Goal: Task Accomplishment & Management: Manage account settings

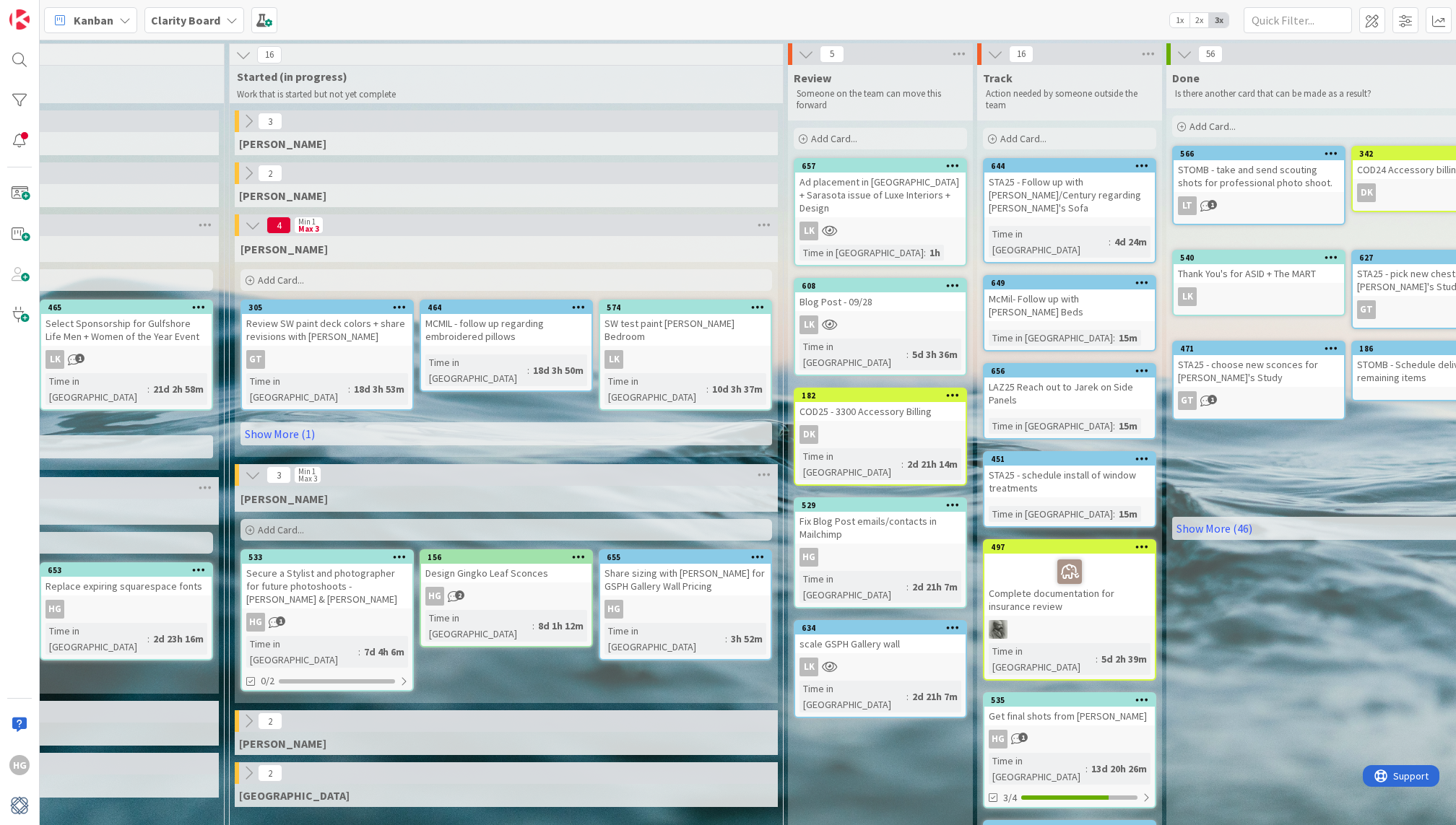
scroll to position [0, 1478]
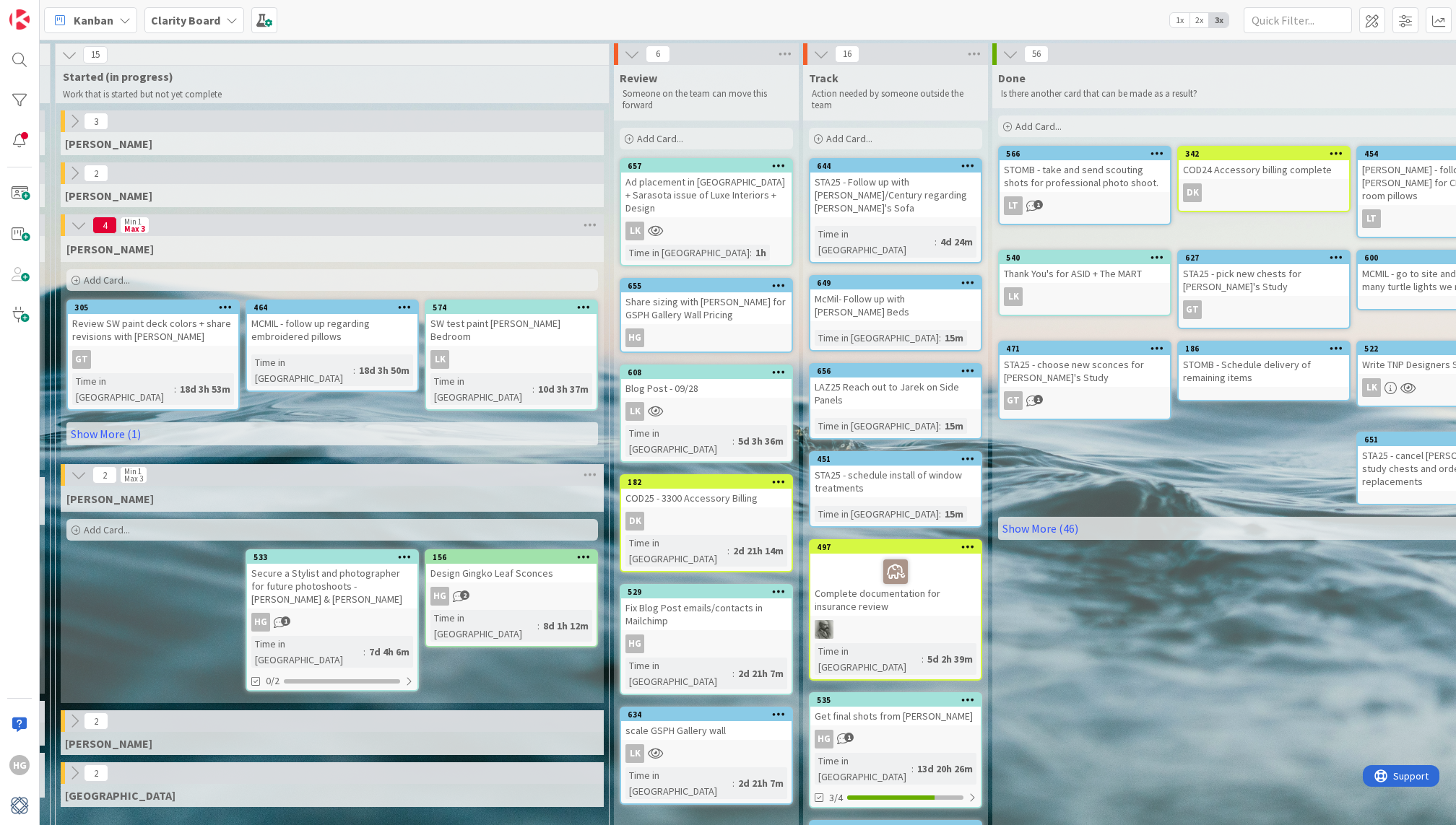
click at [778, 280] on icon at bounding box center [778, 285] width 14 height 10
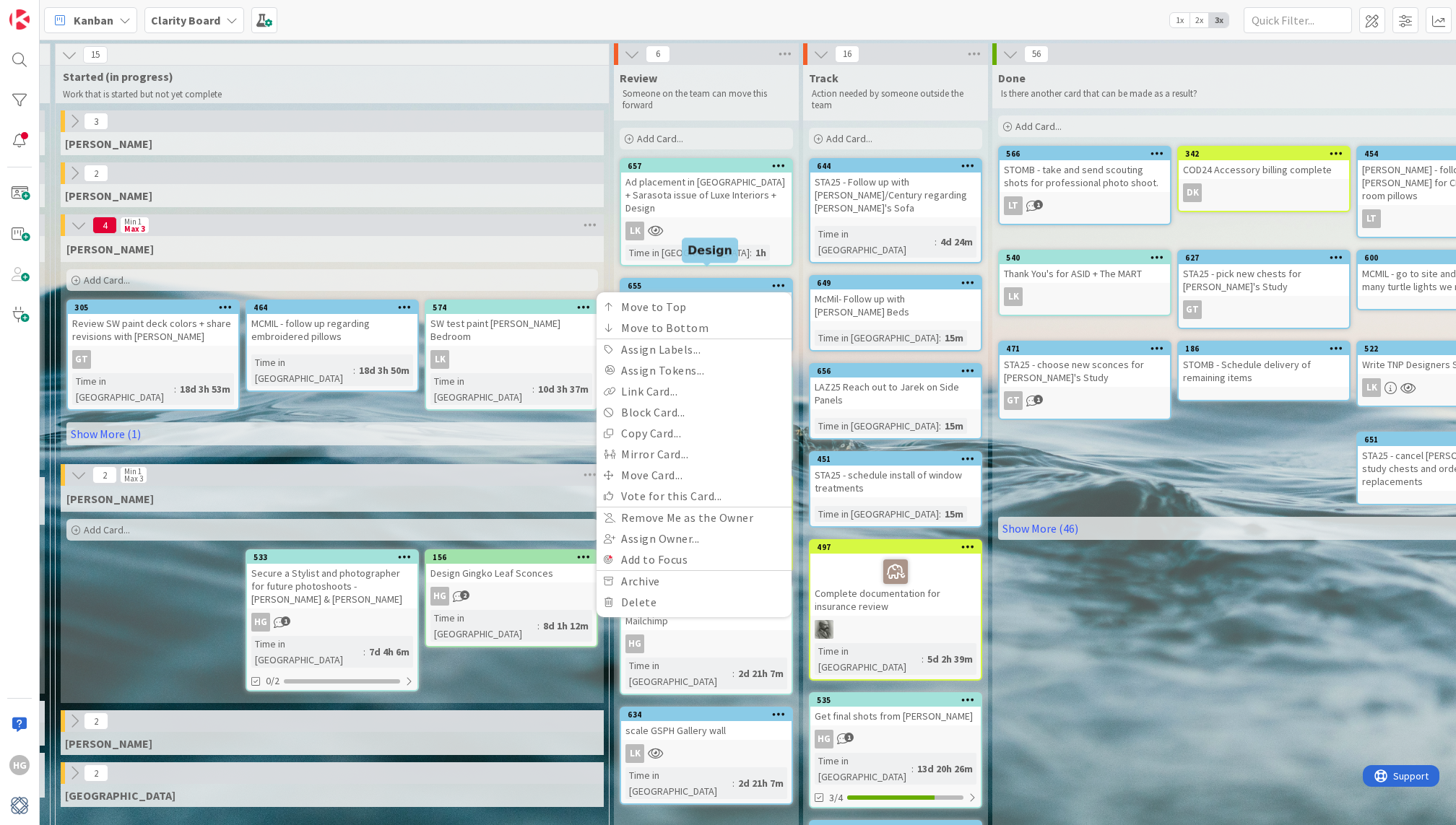
click at [643, 280] on div "655" at bounding box center [709, 285] width 164 height 10
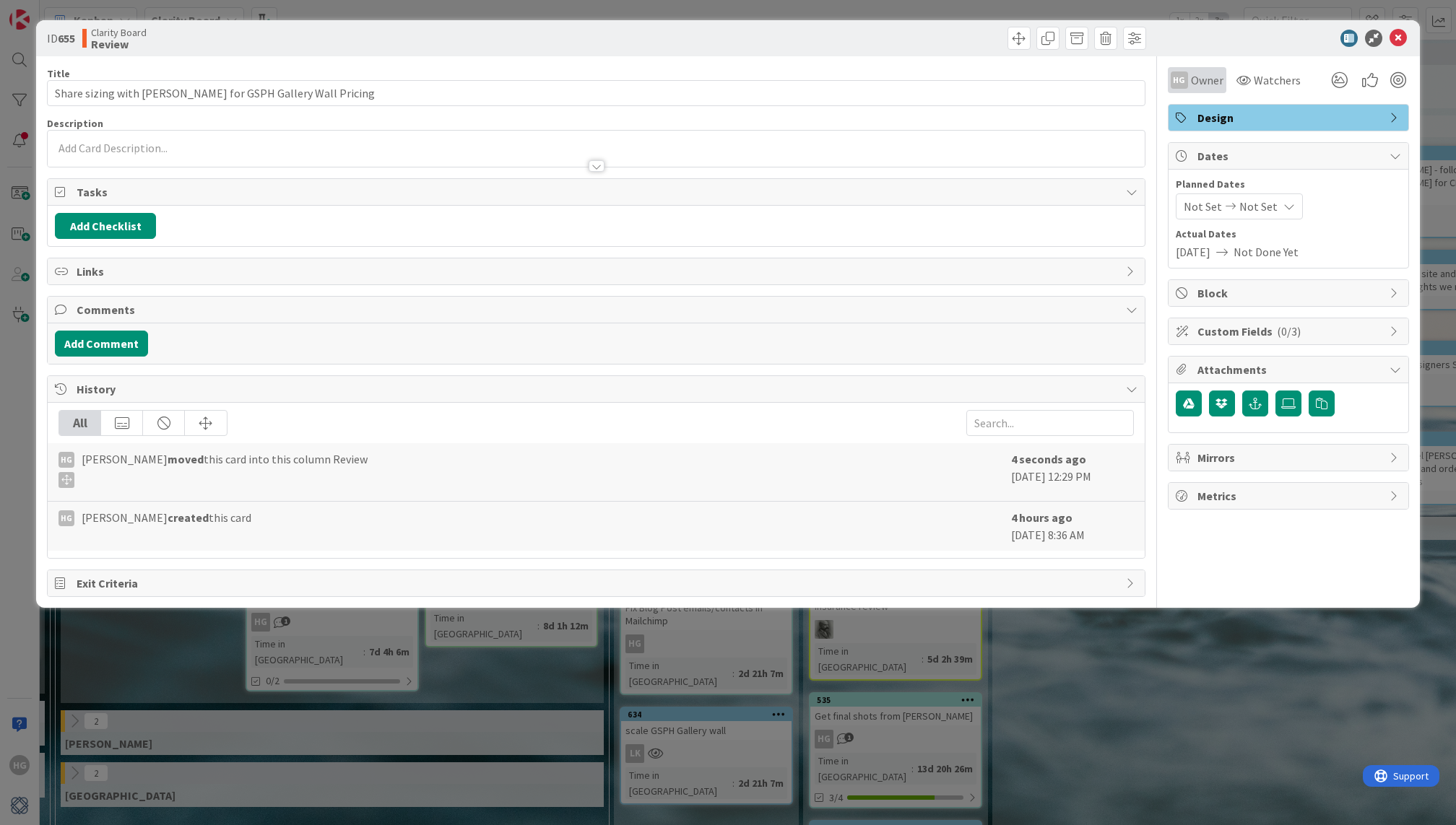
click at [1203, 83] on span "Owner" at bounding box center [1207, 80] width 33 height 18
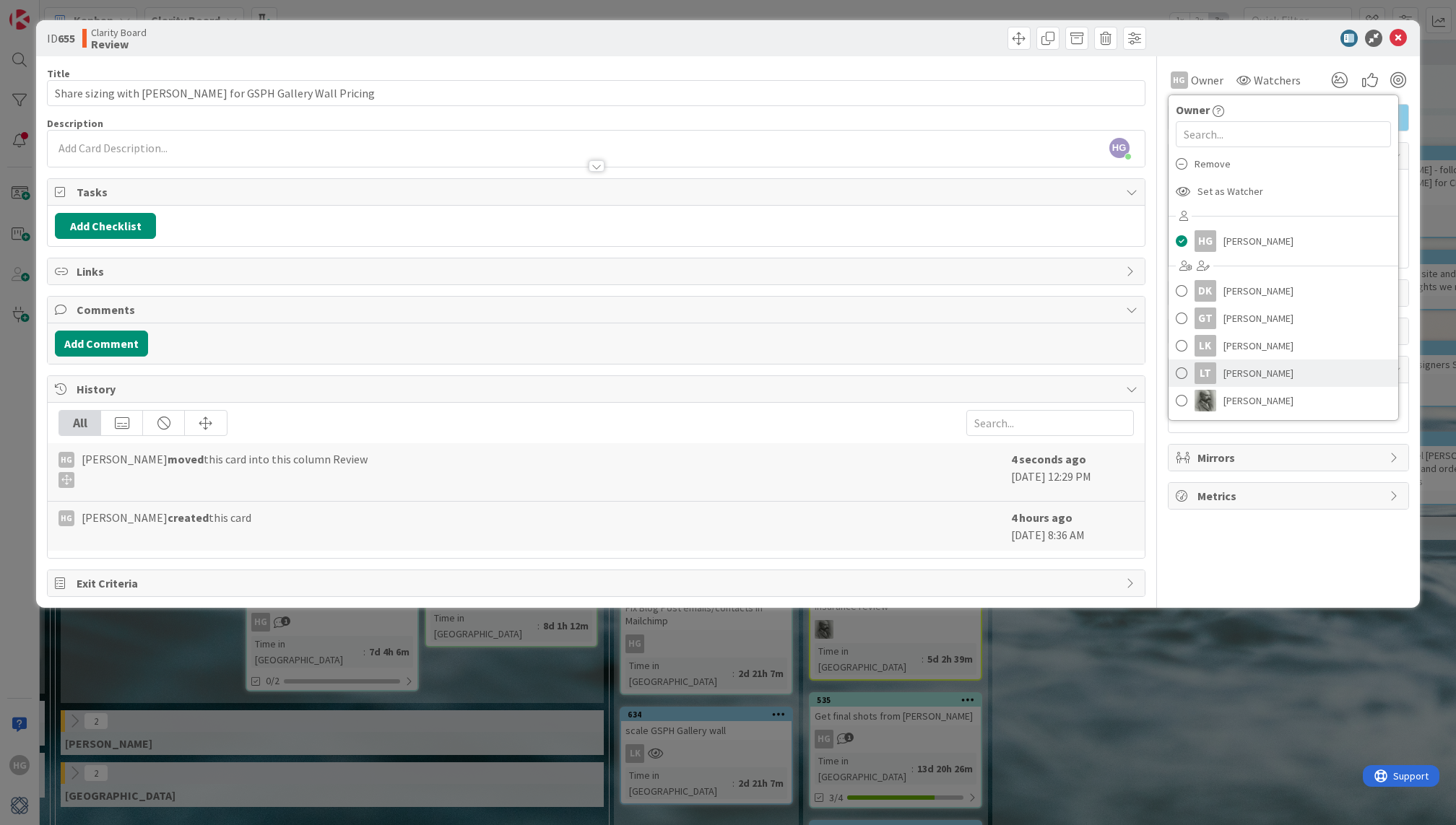
click at [1241, 363] on span "[PERSON_NAME]" at bounding box center [1259, 373] width 70 height 22
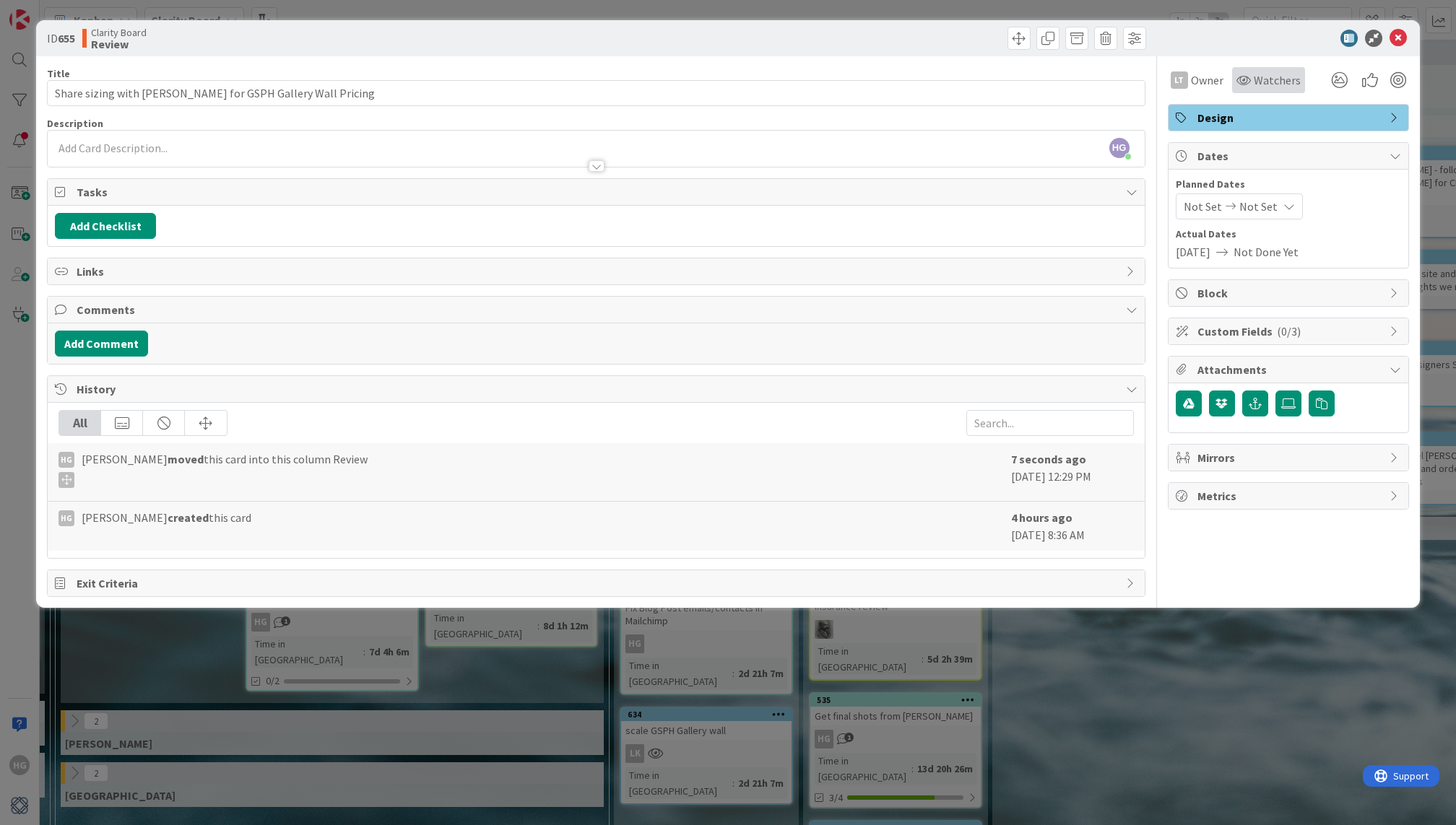
click at [1279, 80] on span "Watchers" at bounding box center [1277, 80] width 47 height 18
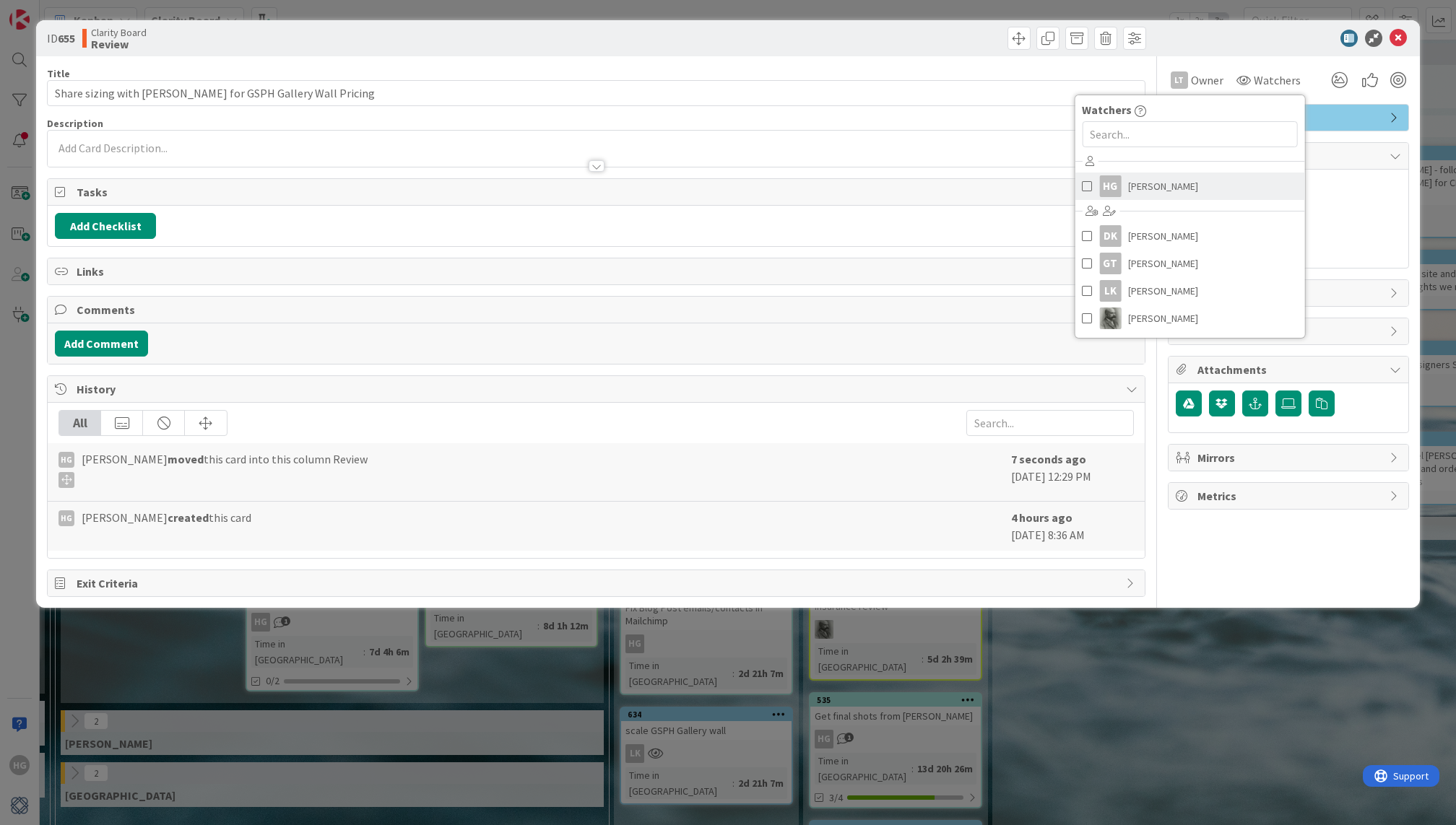
click at [1136, 188] on span "[PERSON_NAME]" at bounding box center [1163, 186] width 70 height 22
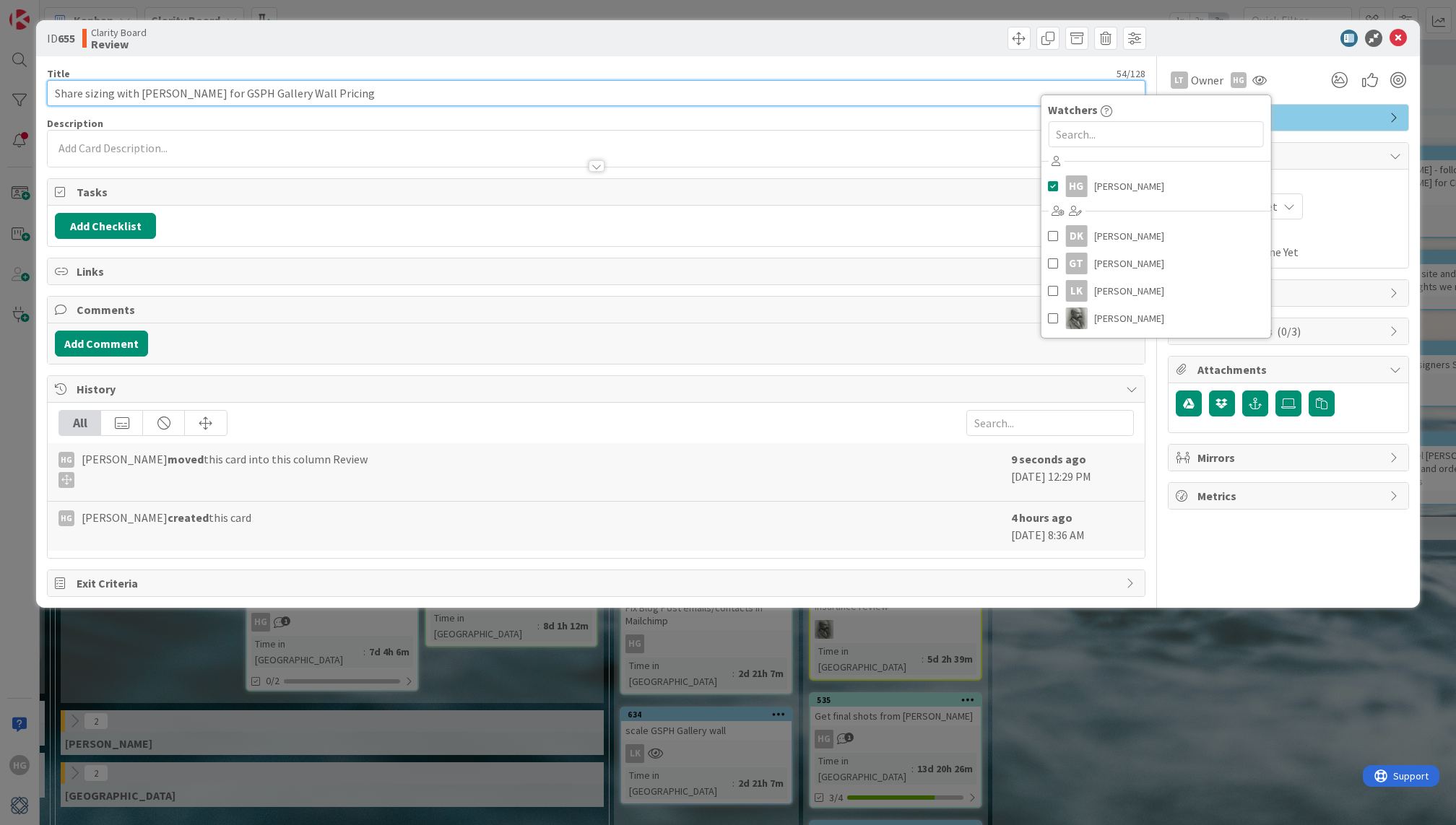
click at [327, 85] on input "Share sizing with [PERSON_NAME] for GSPH Gallery Wall Pricing" at bounding box center [595, 93] width 1097 height 26
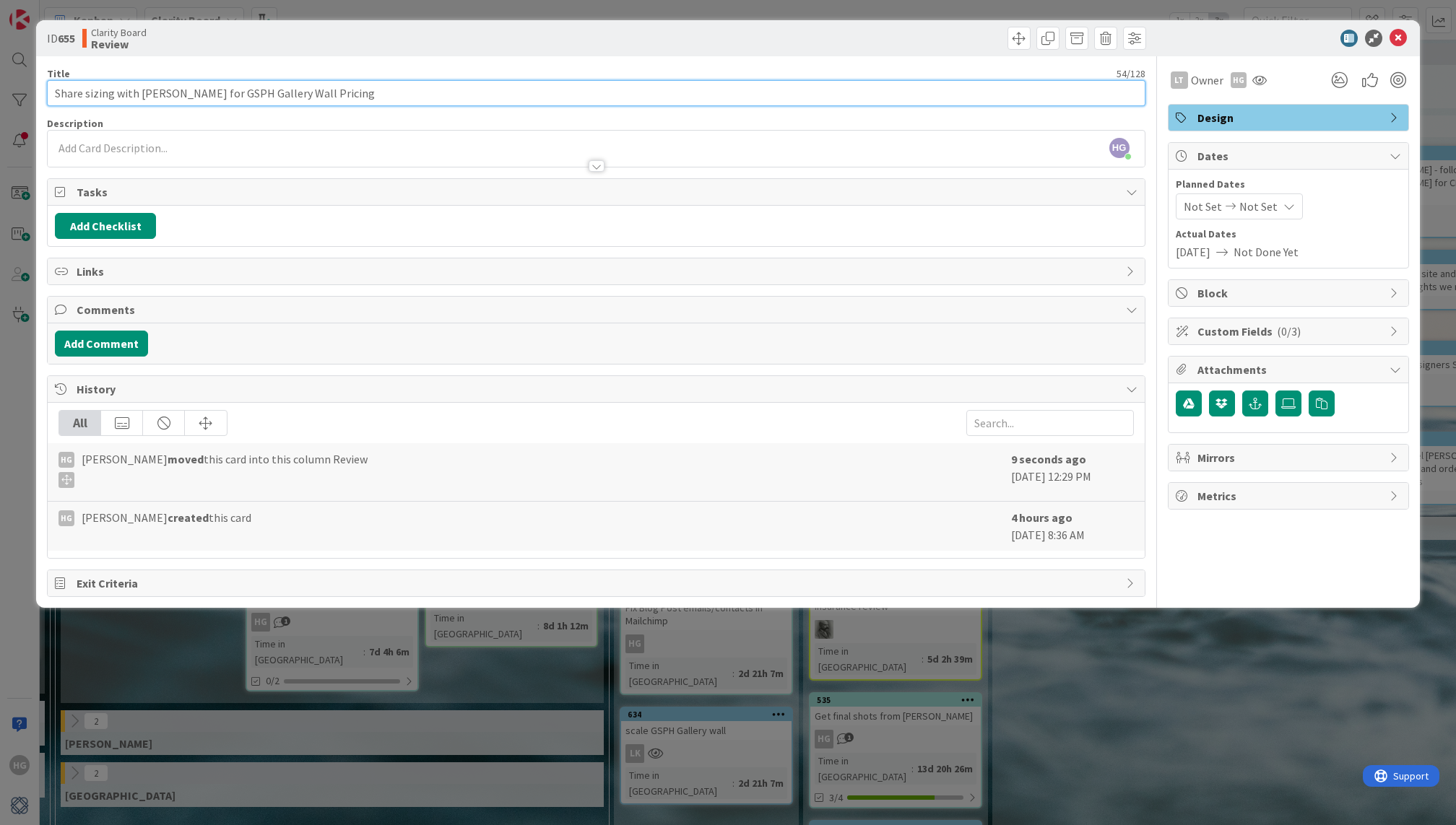
drag, startPoint x: 185, startPoint y: 93, endPoint x: 52, endPoint y: 93, distance: 133.0
click at [52, 93] on input "Share sizing with [PERSON_NAME] for GSPH Gallery Wall Pricing" at bounding box center [595, 93] width 1097 height 26
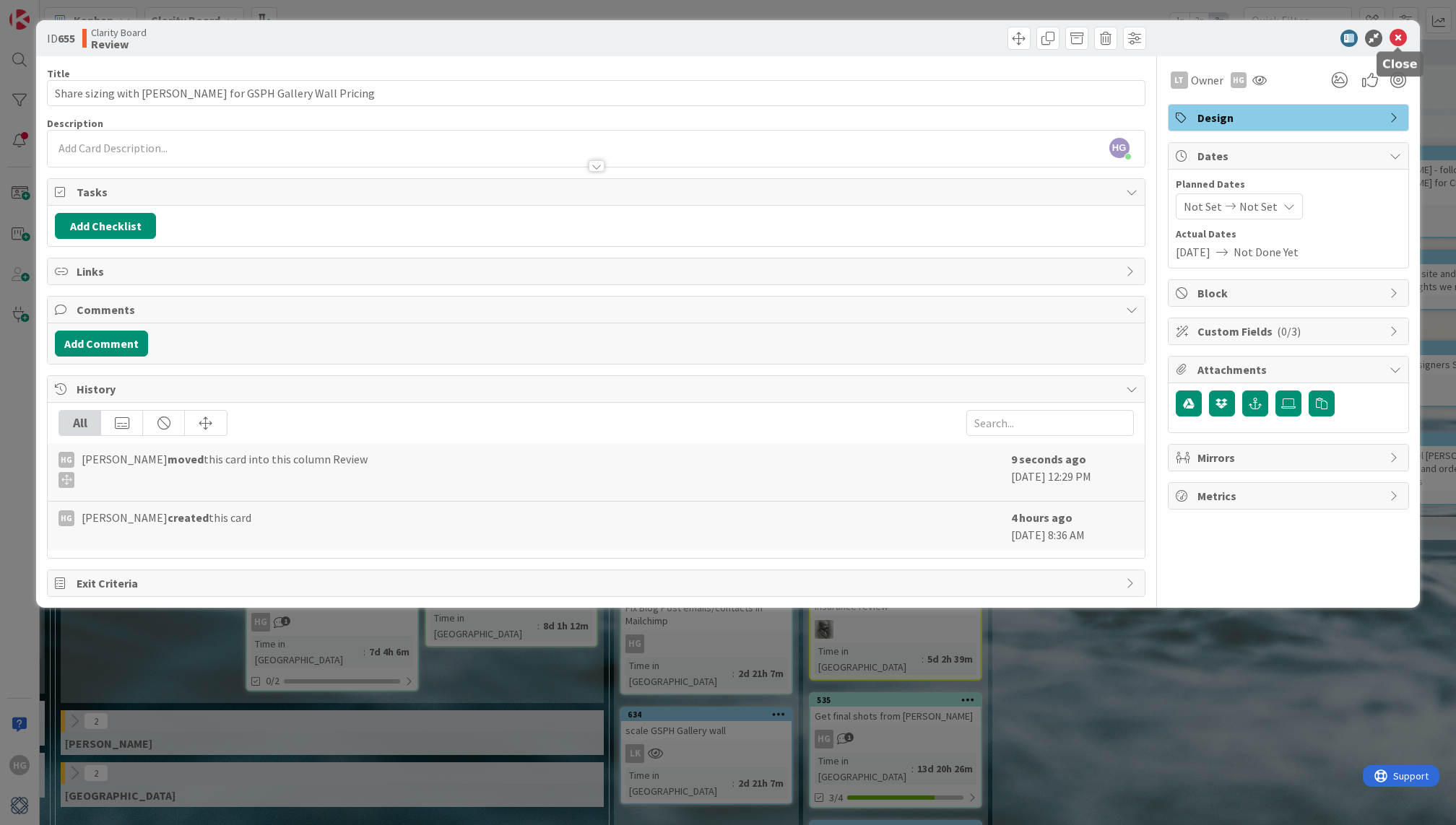
click at [1400, 39] on icon at bounding box center [1398, 38] width 18 height 18
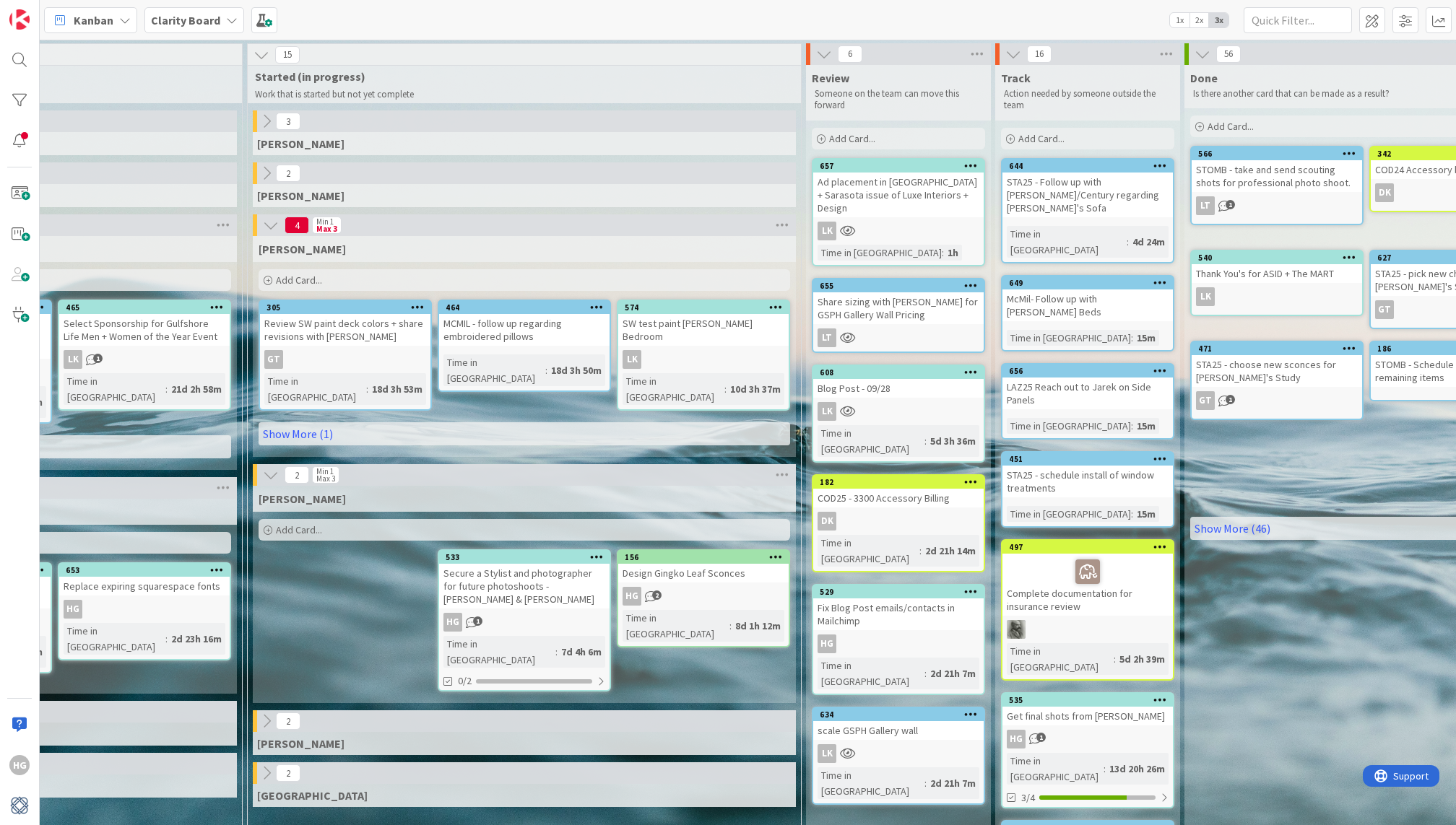
scroll to position [0, 1067]
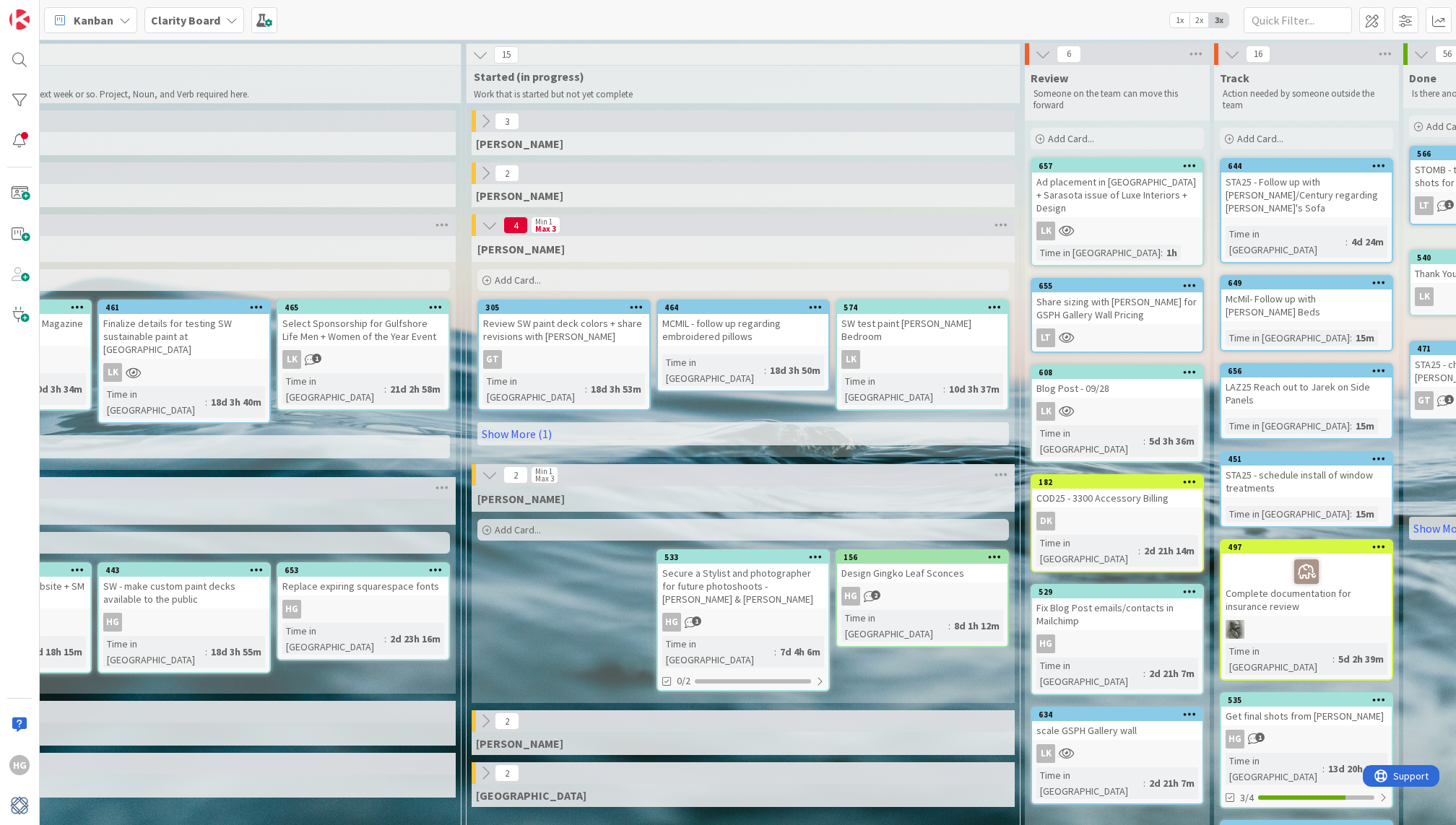
click at [1002, 399] on div "[PERSON_NAME] Add Card... 574 SW test paint [PERSON_NAME] Bedroom LK Time in [G…" at bounding box center [742, 346] width 543 height 220
click at [755, 564] on div "Secure a Stylist and photographer for future photoshoots - [PERSON_NAME] & [PER…" at bounding box center [742, 586] width 170 height 45
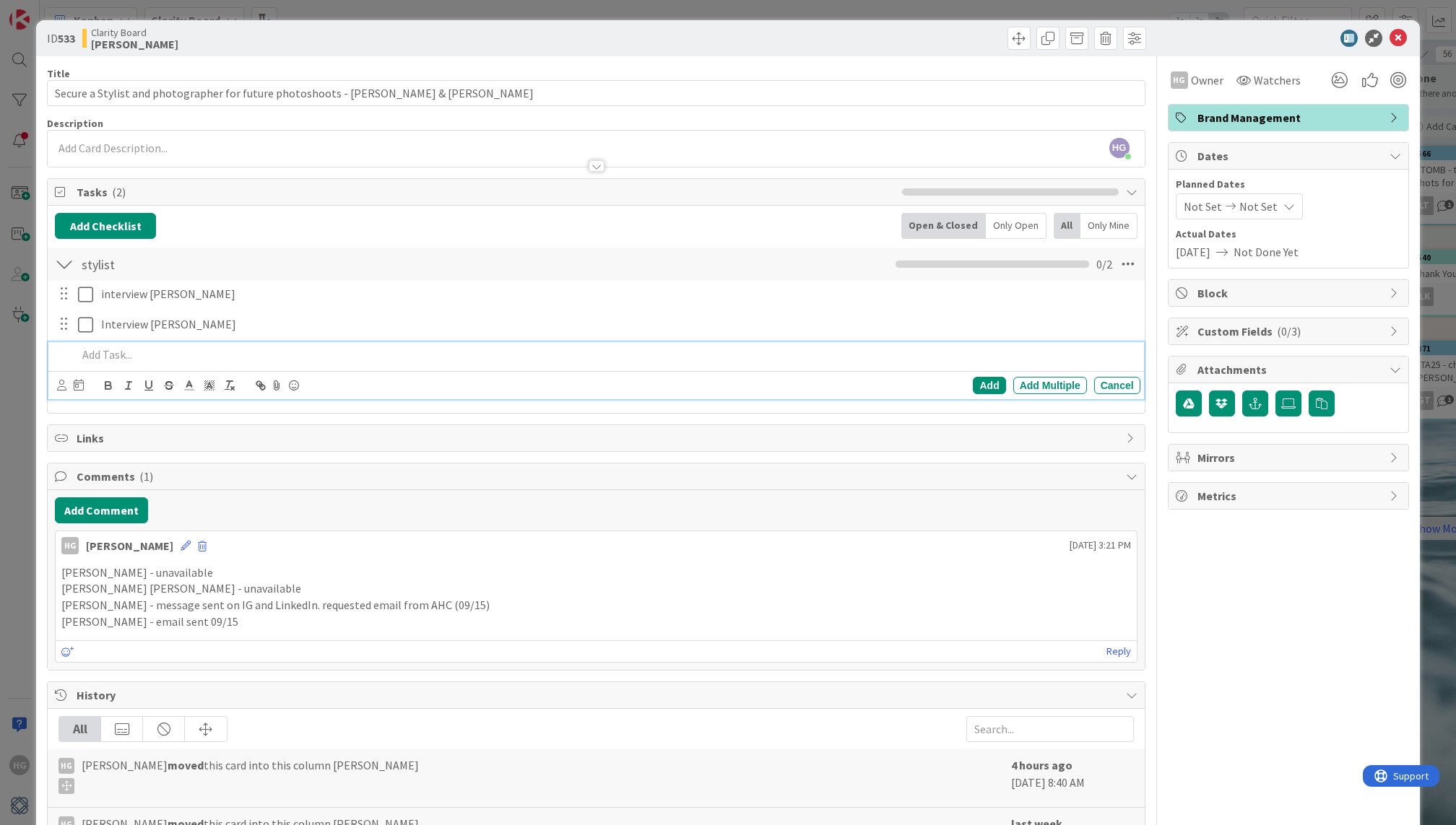
click at [94, 351] on p at bounding box center [606, 355] width 1056 height 17
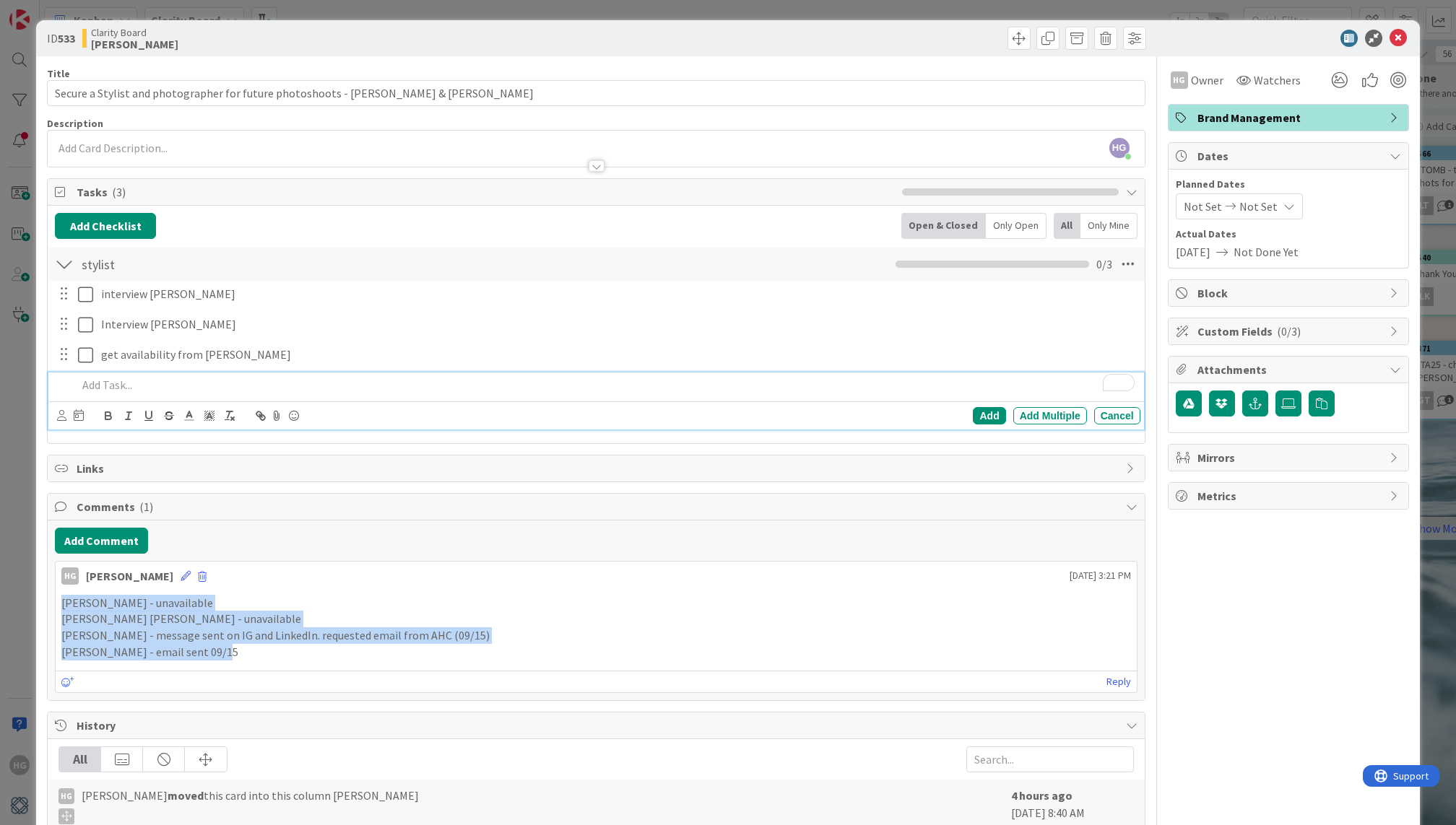
drag, startPoint x: 233, startPoint y: 652, endPoint x: 42, endPoint y: 601, distance: 197.7
click at [42, 601] on div "ID 533 Clarity Board [PERSON_NAME] Title 79 / 128 Secure a Stylist and photogra…" at bounding box center [727, 609] width 1382 height 1179
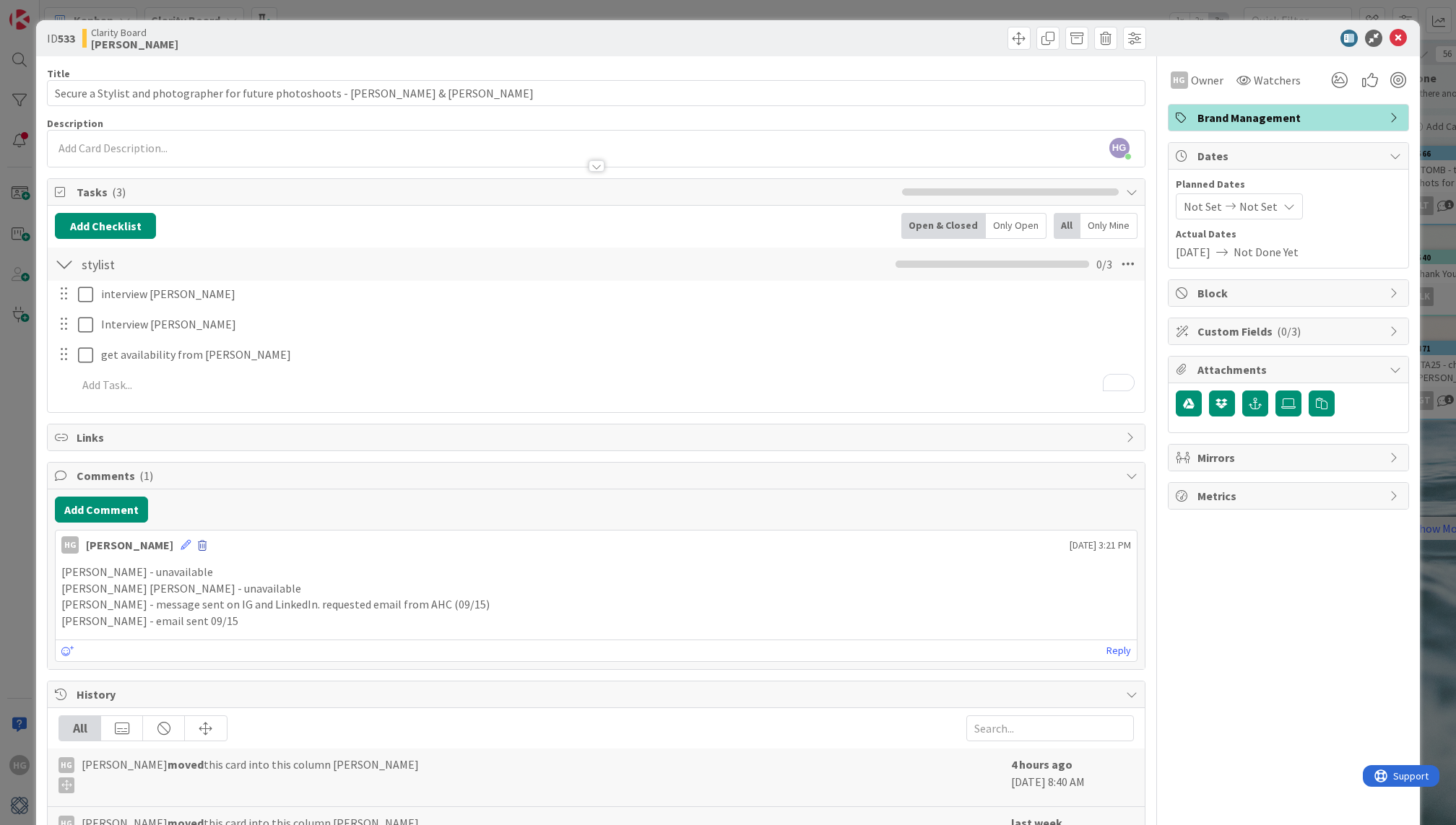
click at [198, 544] on span at bounding box center [202, 545] width 9 height 10
click at [46, 606] on button "Delete" at bounding box center [61, 613] width 54 height 26
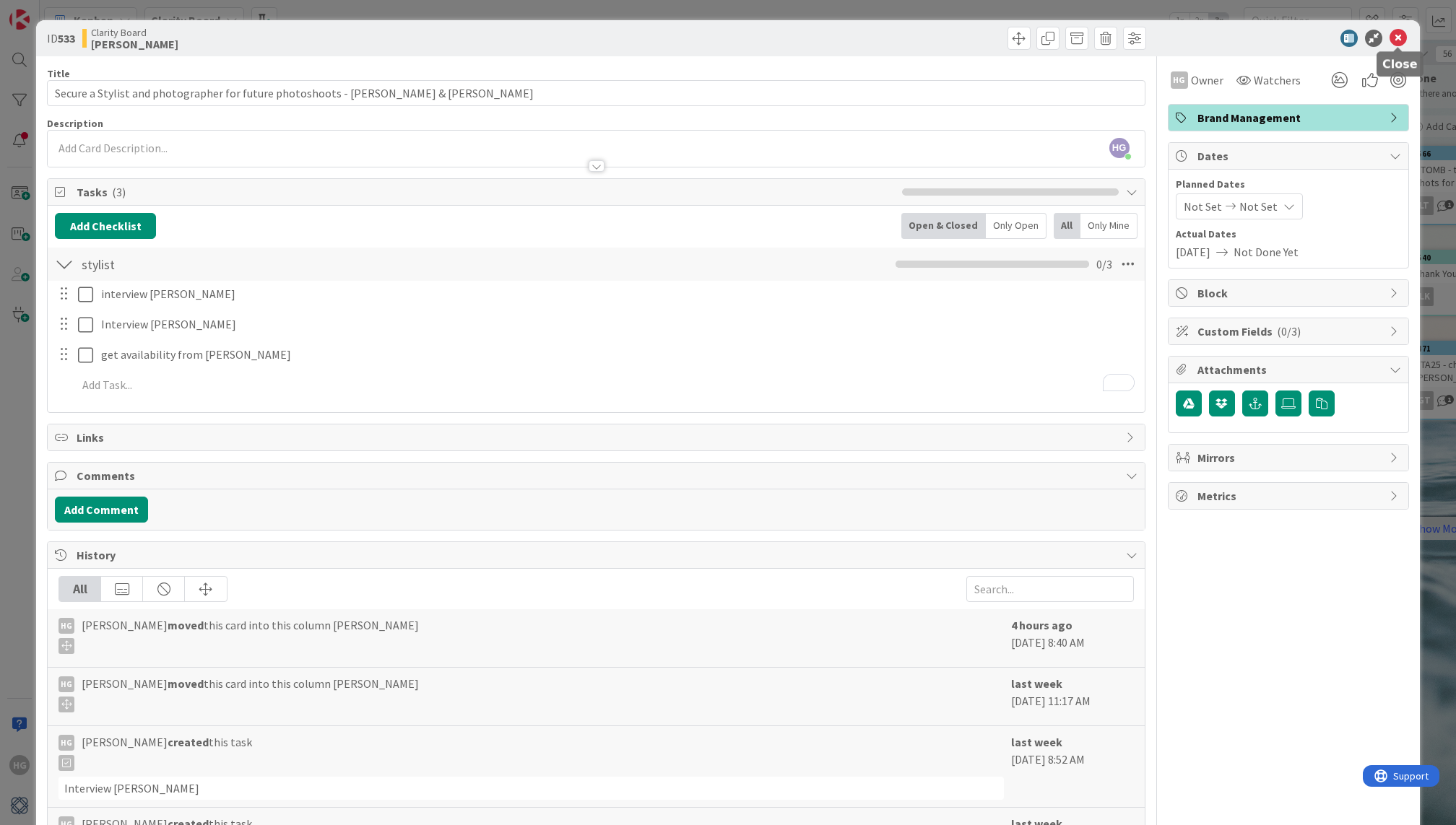
click at [1395, 35] on icon at bounding box center [1398, 38] width 18 height 18
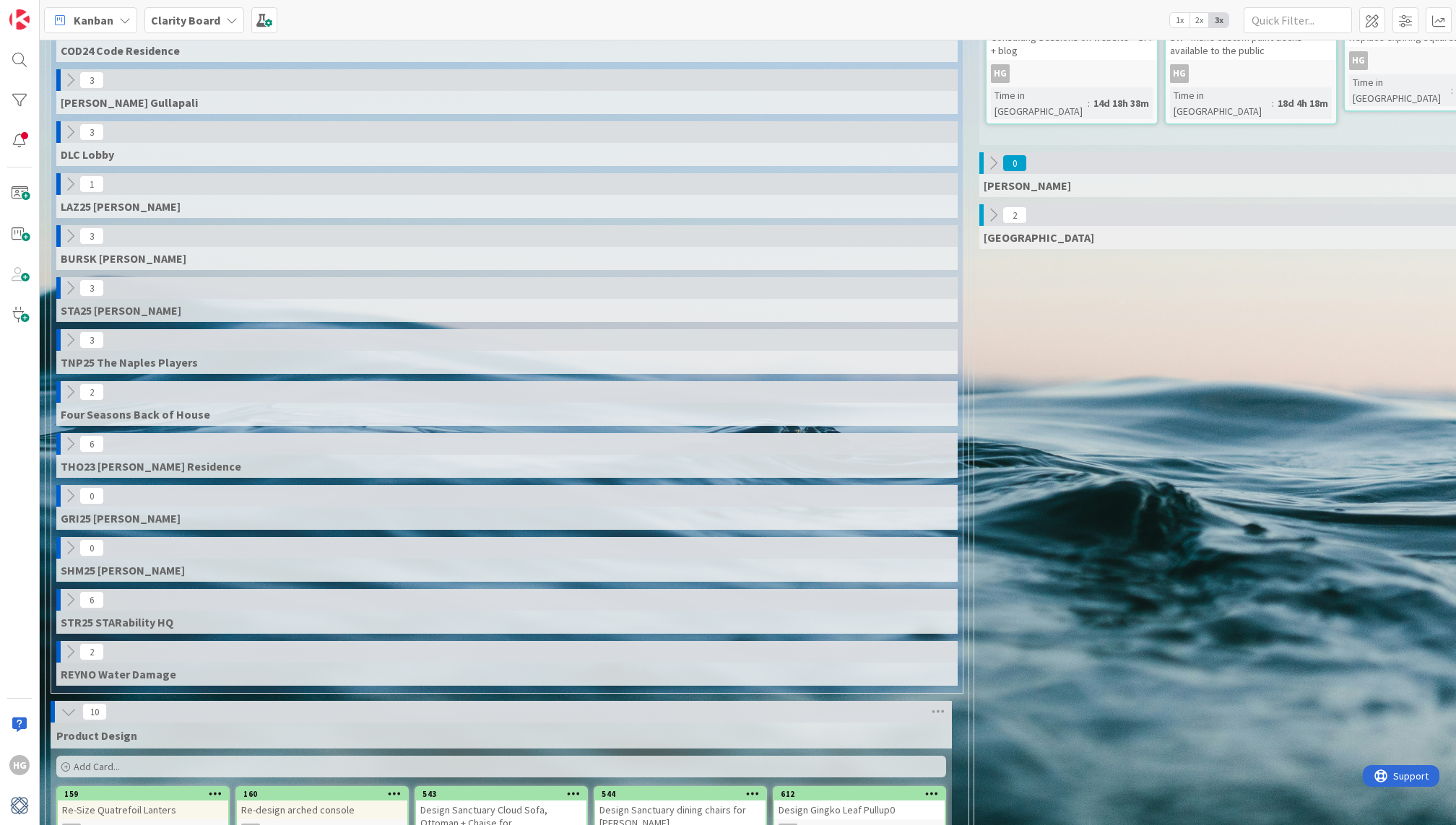
scroll to position [1188, 0]
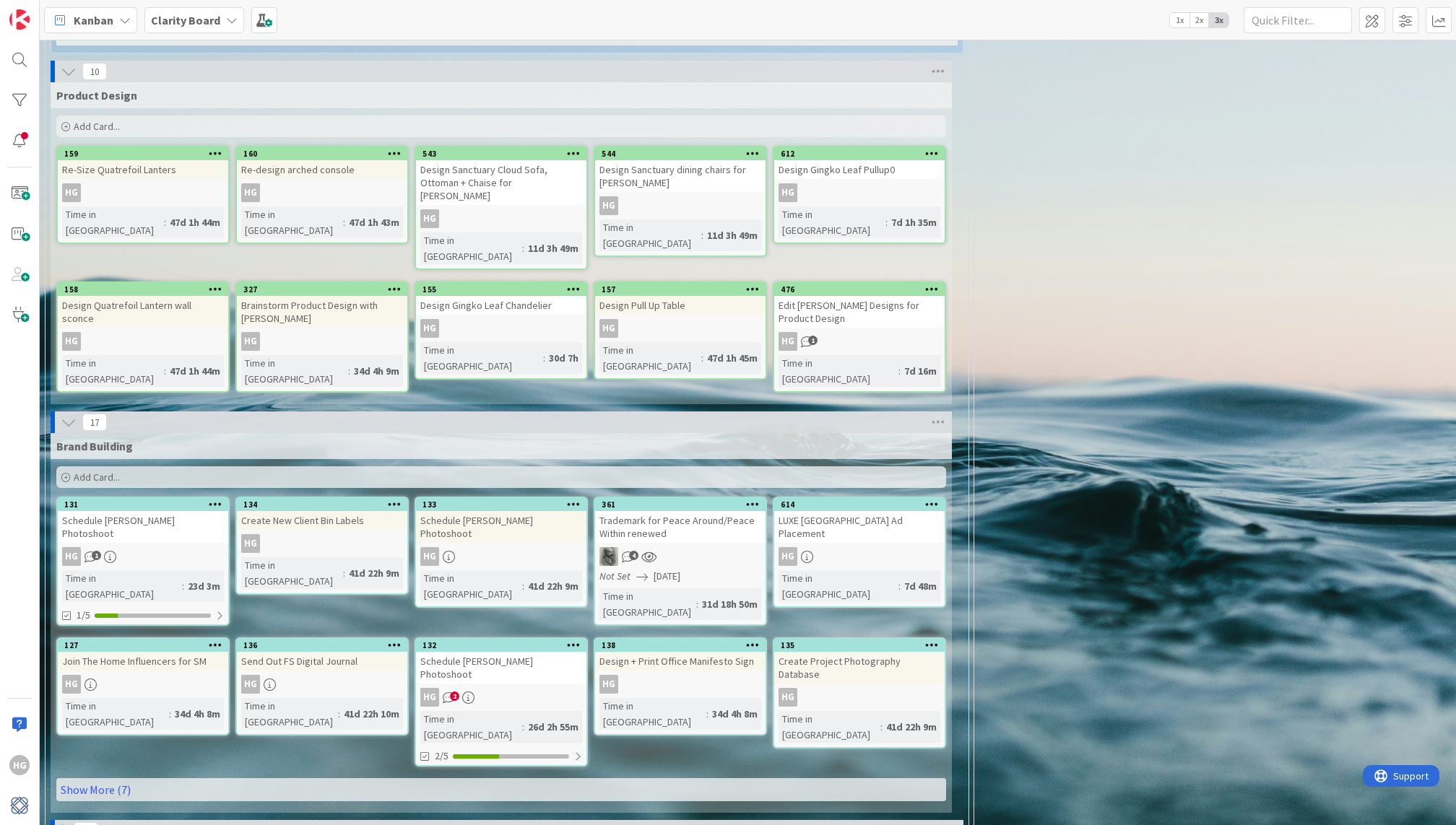
click at [66, 414] on icon at bounding box center [69, 422] width 16 height 16
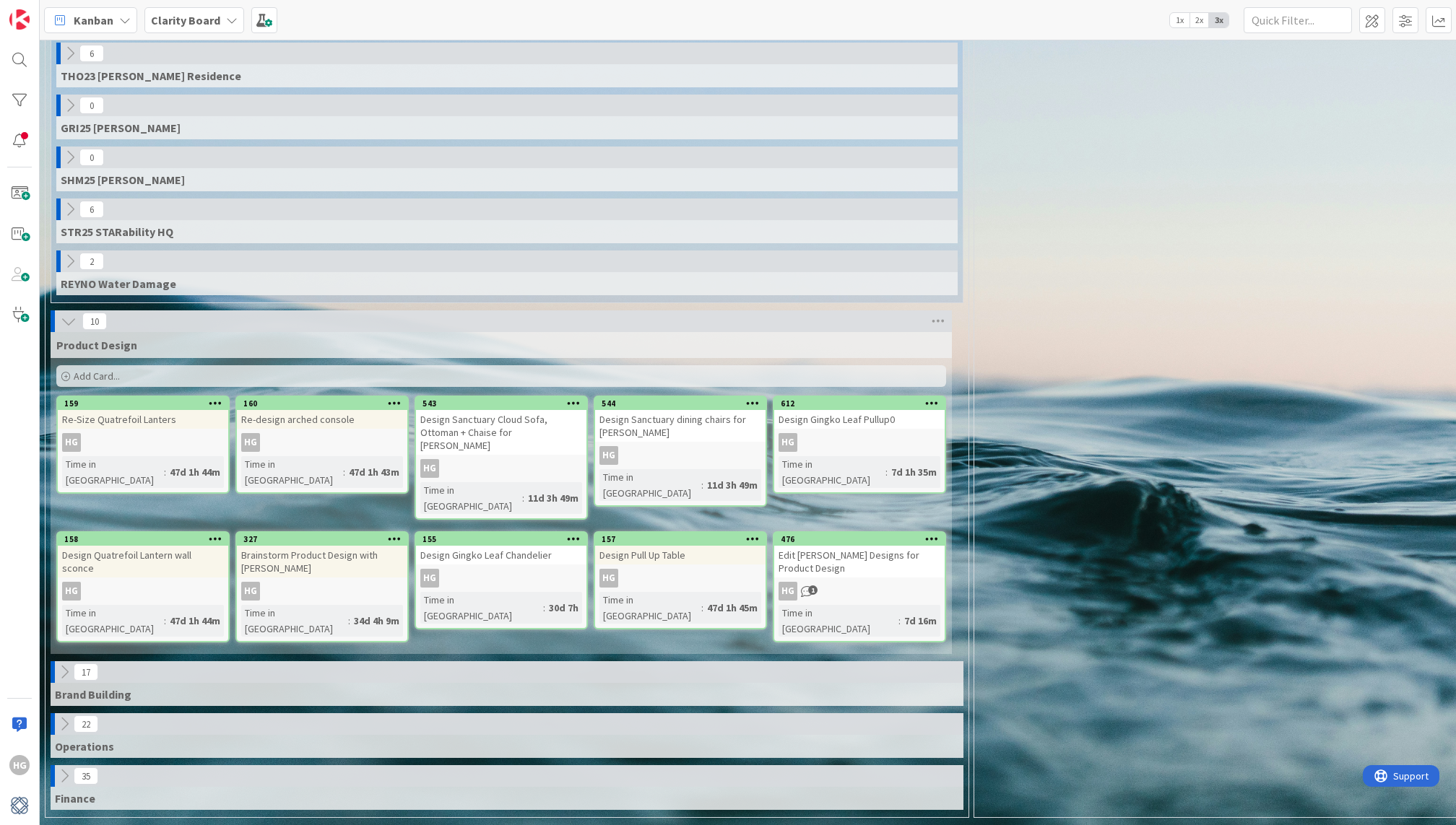
scroll to position [877, 0]
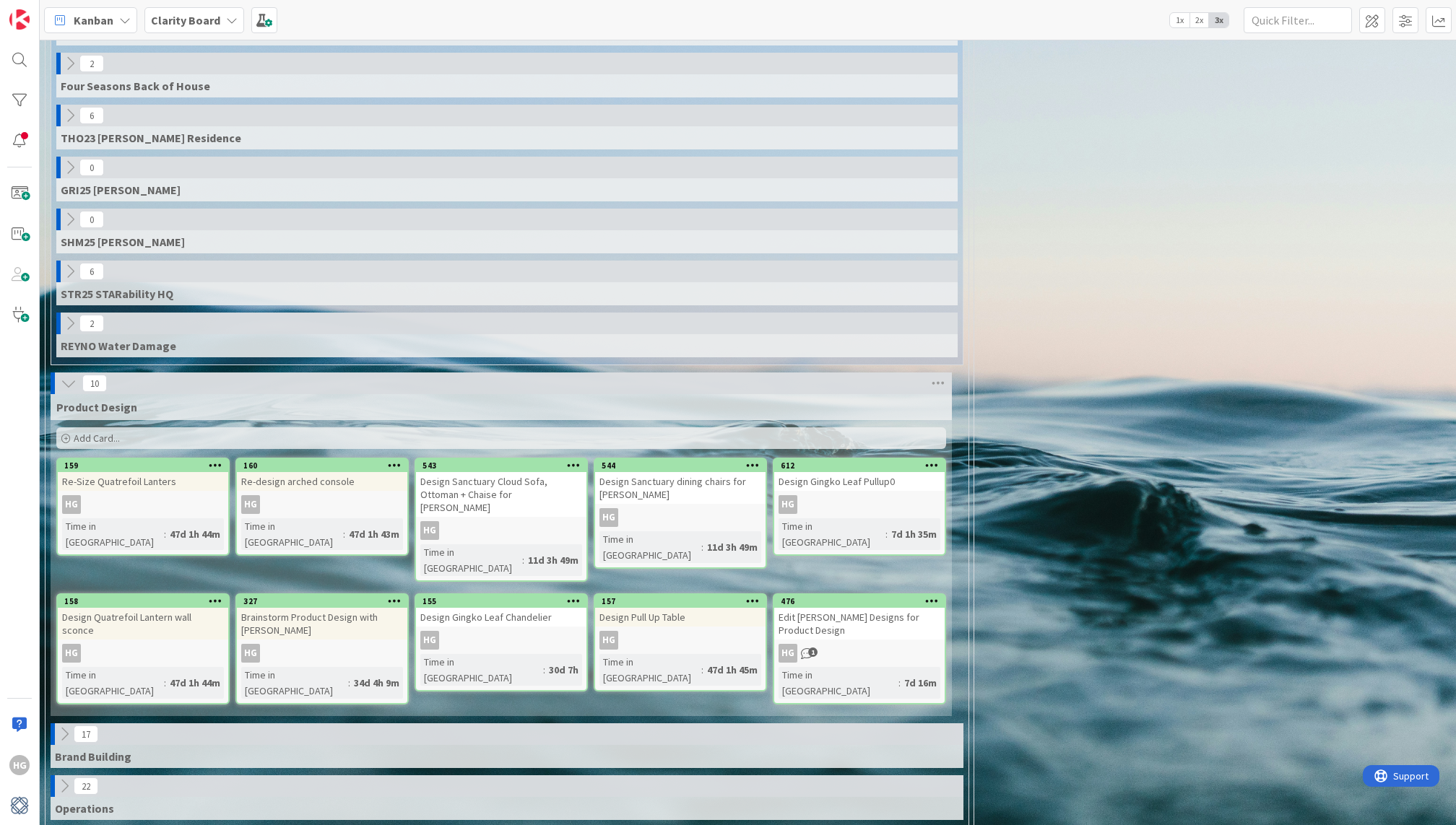
click at [895, 472] on div "Design Gingko Leaf Pullup0" at bounding box center [859, 481] width 170 height 18
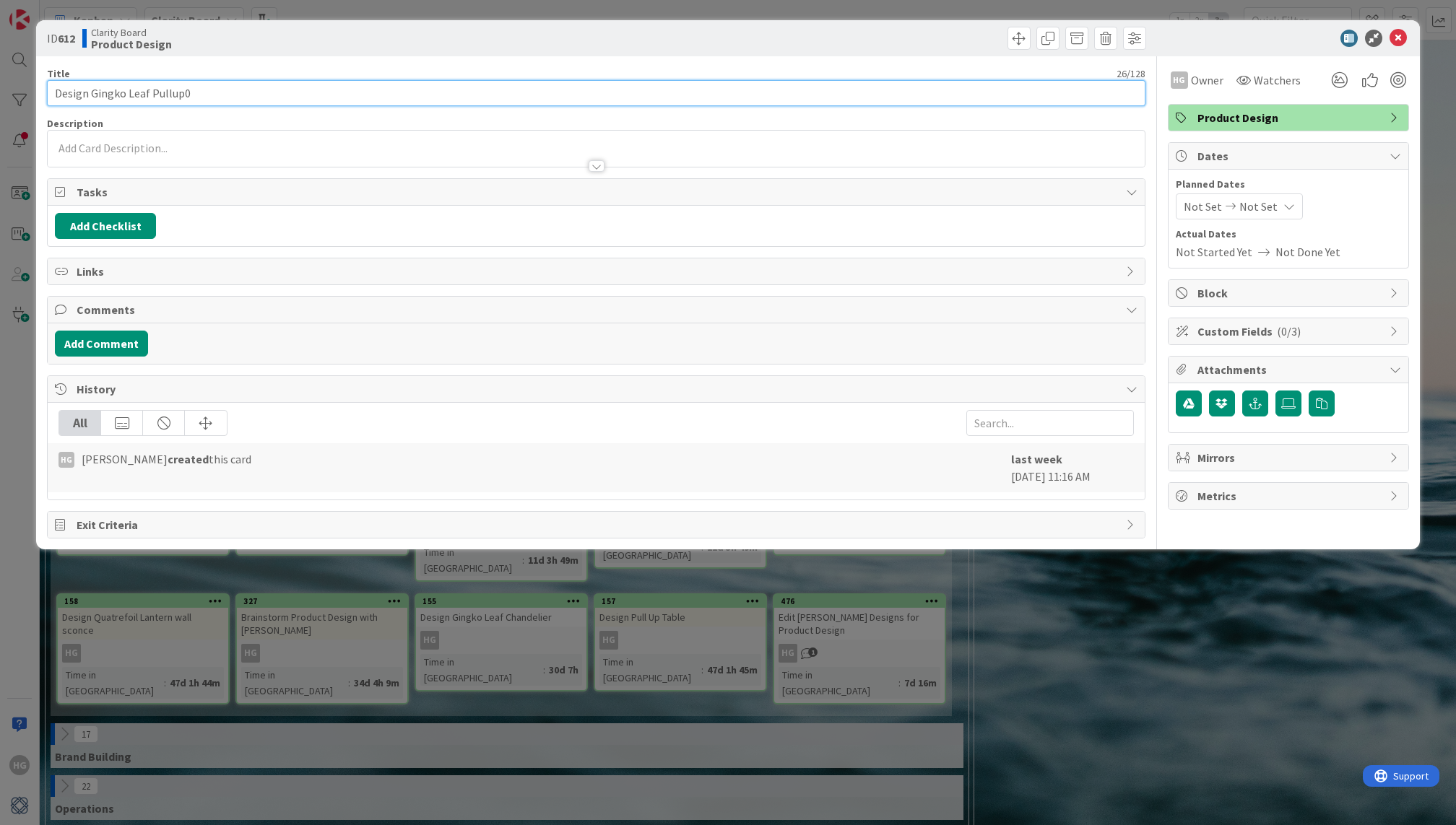
click at [225, 93] on input "Design Gingko Leaf Pullup0" at bounding box center [595, 93] width 1097 height 26
type input "Design Gingko Leaf Pullup"
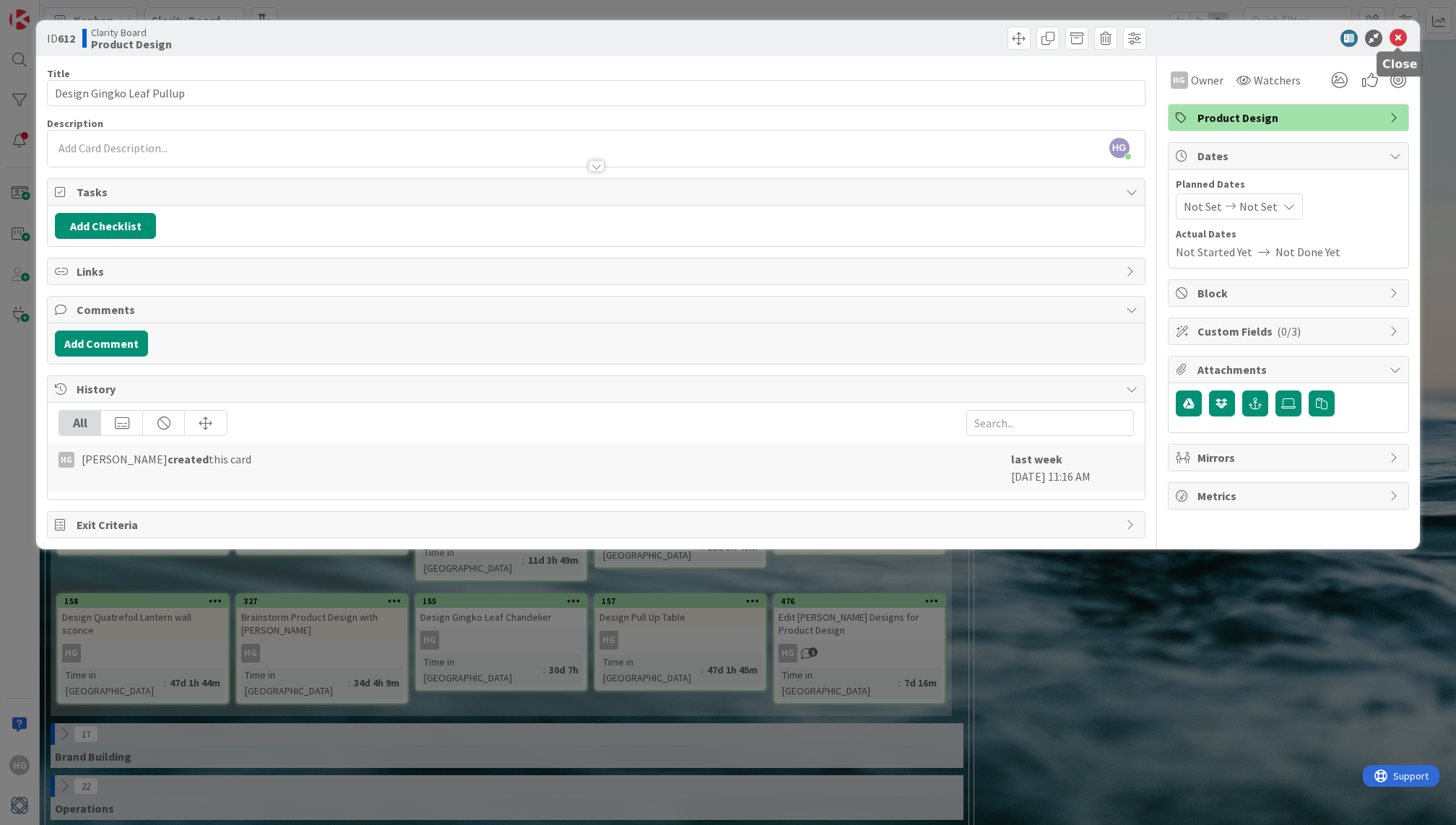
click at [1402, 40] on icon at bounding box center [1398, 38] width 18 height 18
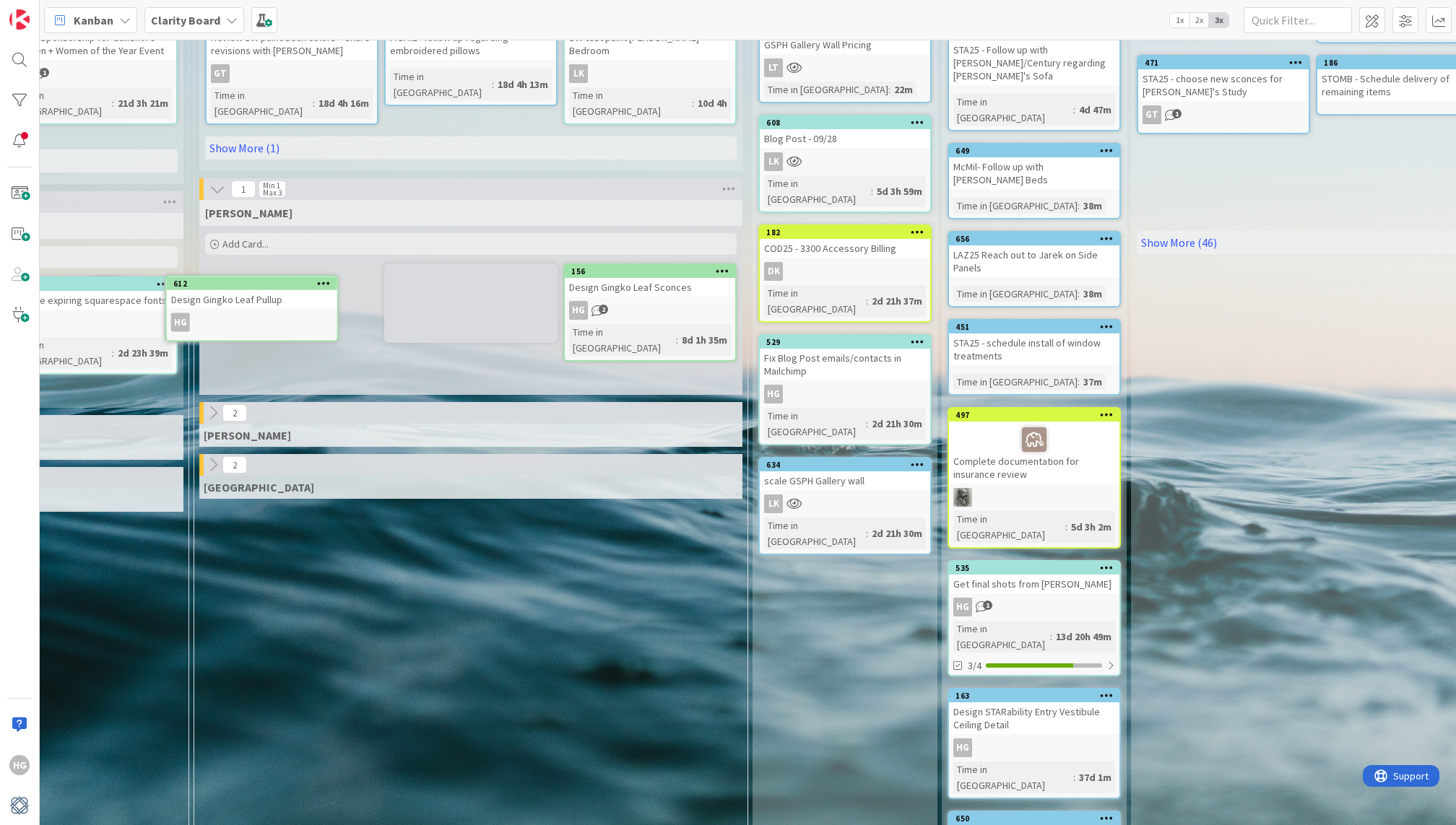
scroll to position [286, 1330]
